Goal: Information Seeking & Learning: Learn about a topic

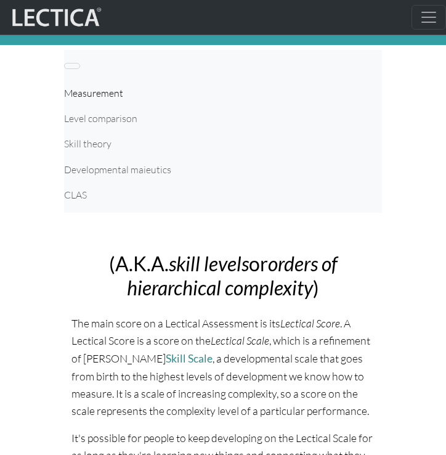
scroll to position [46, 0]
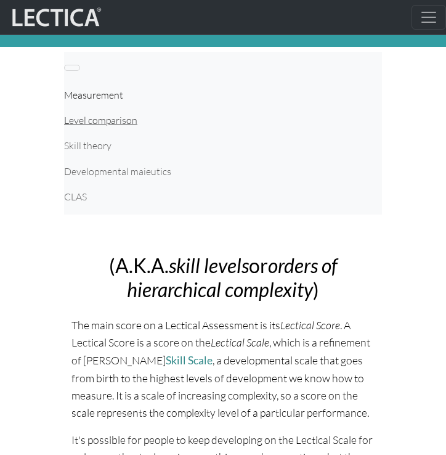
click at [96, 125] on link "Level comparison" at bounding box center [223, 120] width 318 height 25
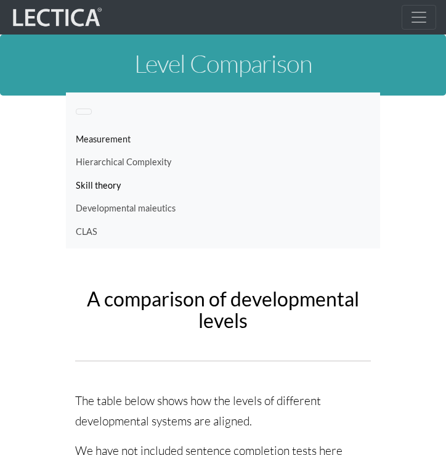
click at [107, 184] on link "Skill theory" at bounding box center [223, 185] width 295 height 23
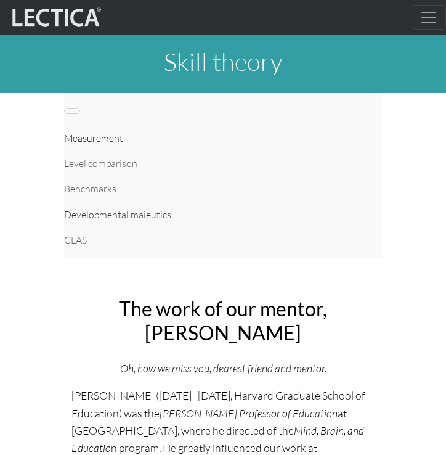
click at [117, 213] on link "Developmental maieutics" at bounding box center [223, 214] width 318 height 25
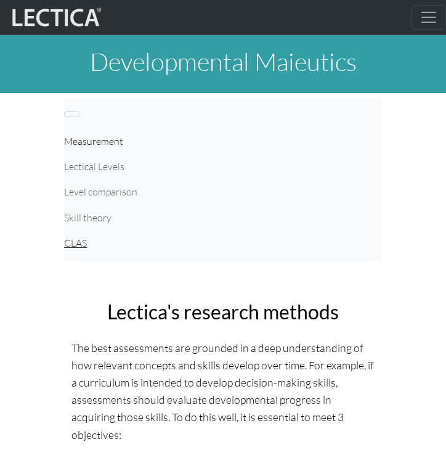
click at [81, 247] on link "CLAS" at bounding box center [223, 243] width 318 height 25
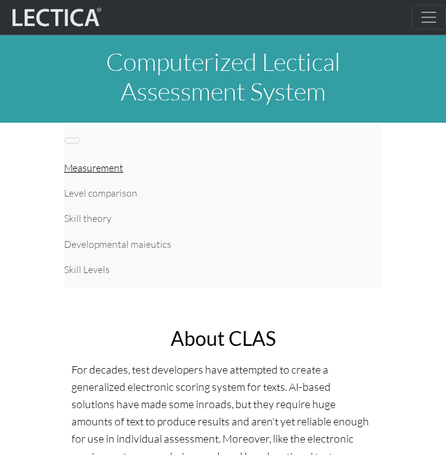
click at [99, 160] on link "Measurement" at bounding box center [223, 167] width 318 height 25
click at [72, 141] on button "Toggle navigation" at bounding box center [72, 141] width 16 height 6
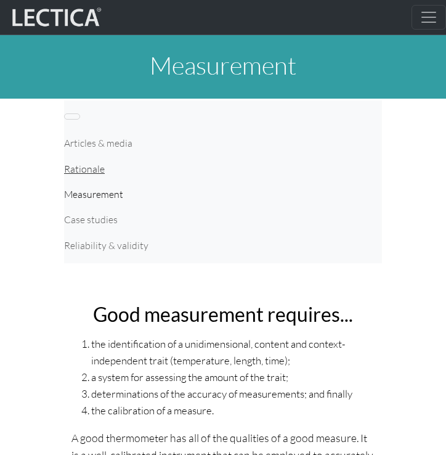
click at [71, 161] on link "Rationale" at bounding box center [223, 169] width 318 height 25
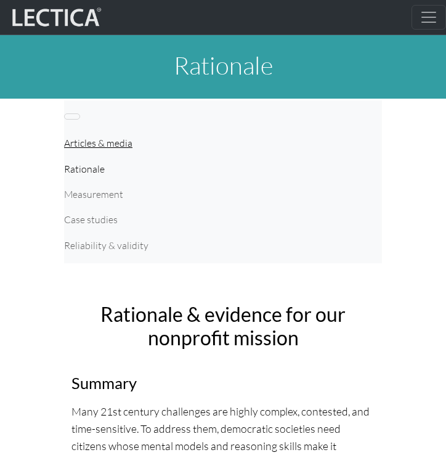
click at [73, 147] on link "Articles & media" at bounding box center [223, 143] width 318 height 25
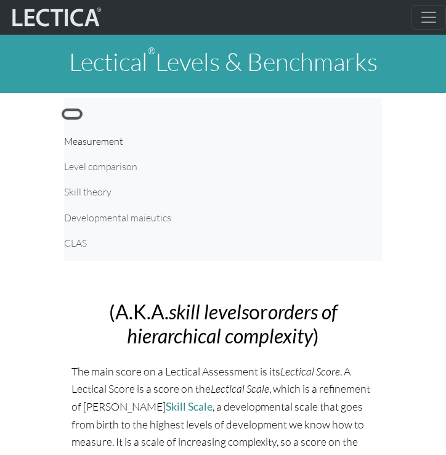
click at [73, 115] on button "Toggle navigation" at bounding box center [72, 114] width 16 height 6
click at [104, 142] on link "Measurement" at bounding box center [223, 141] width 318 height 25
click at [432, 15] on span "Toggle navigation" at bounding box center [429, 17] width 18 height 18
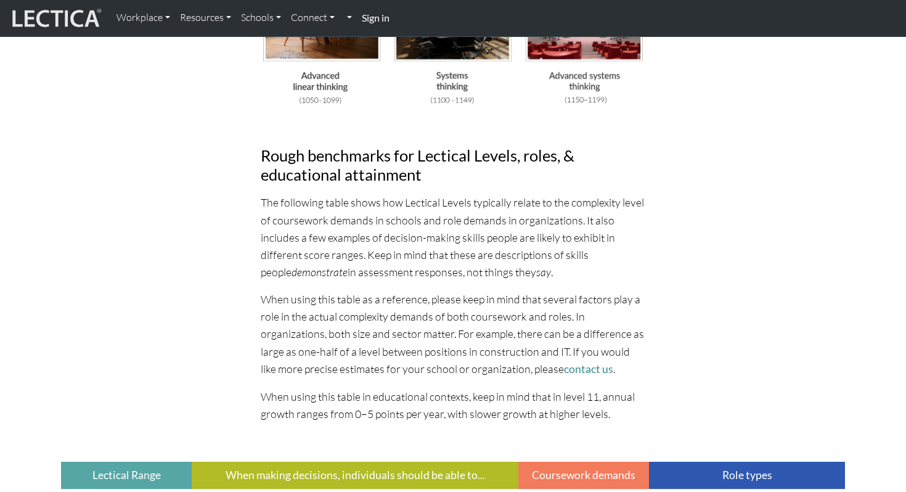
scroll to position [3388, 0]
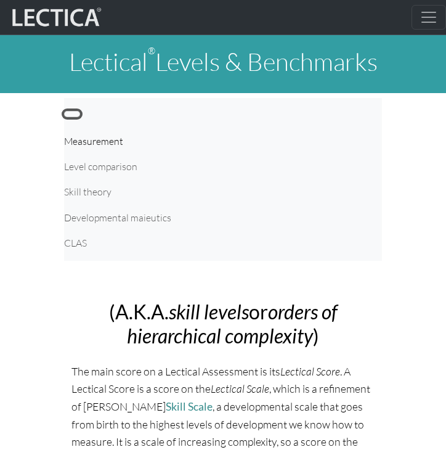
click at [73, 115] on button "Toggle navigation" at bounding box center [72, 114] width 16 height 6
click at [88, 148] on link "Measurement" at bounding box center [223, 141] width 318 height 25
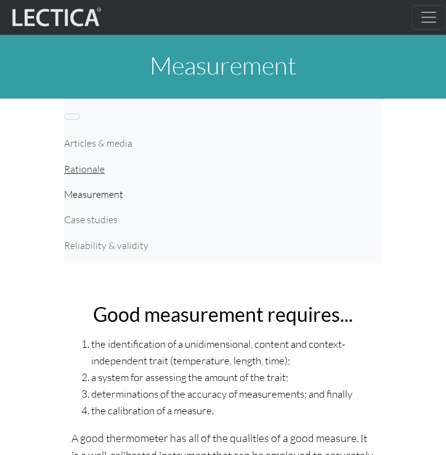
click at [94, 171] on link "Rationale" at bounding box center [223, 169] width 318 height 25
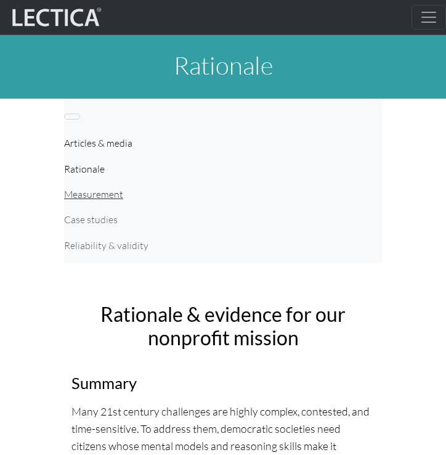
click at [80, 199] on link "Measurement" at bounding box center [223, 194] width 318 height 25
